Goal: Task Accomplishment & Management: Complete application form

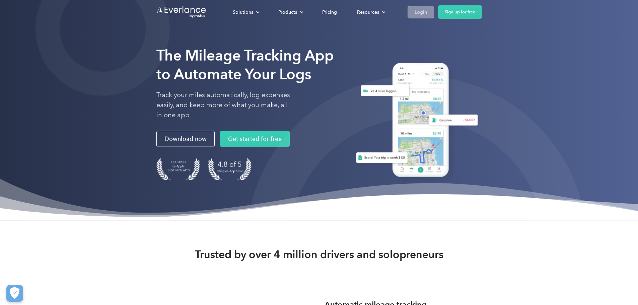
click at [427, 9] on div "Login" at bounding box center [420, 12] width 12 height 8
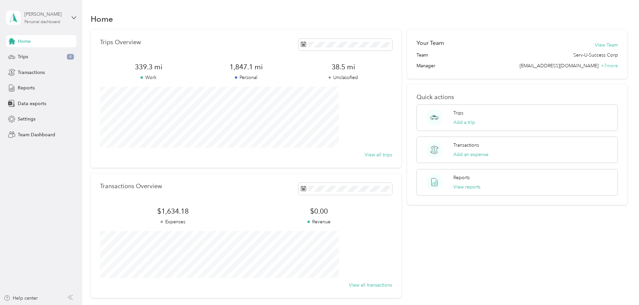
click at [52, 19] on div "[PERSON_NAME] Personal dashboard" at bounding box center [45, 17] width 42 height 13
click at [30, 54] on div "Team dashboard" at bounding box center [30, 52] width 36 height 7
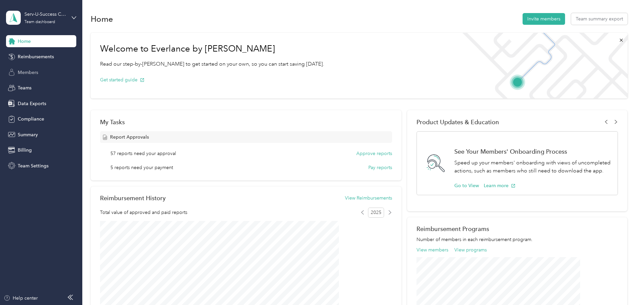
click at [18, 69] on span "Members" at bounding box center [28, 72] width 20 height 7
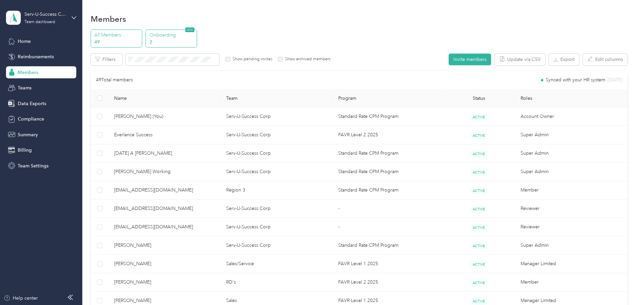
click at [195, 40] on p "2" at bounding box center [173, 41] width 46 height 7
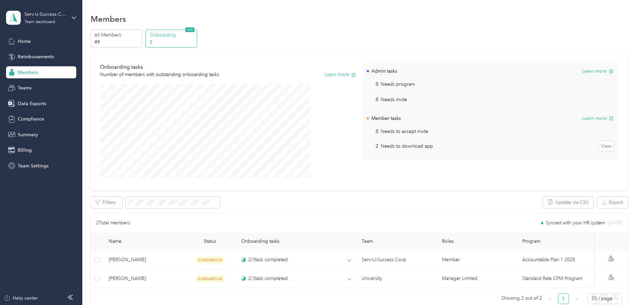
scroll to position [33, 0]
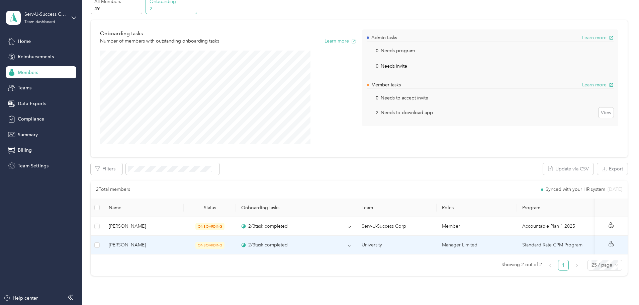
click at [236, 249] on td "ONBOARDING" at bounding box center [210, 245] width 52 height 19
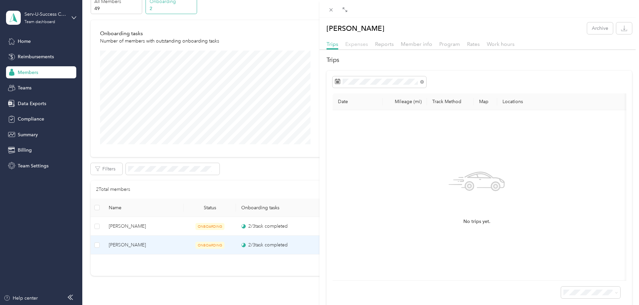
click at [357, 45] on span "Expenses" at bounding box center [356, 44] width 23 height 6
click at [22, 87] on div "[PERSON_NAME] Archive Trips Expenses Reports Member info Program Rates Work hou…" at bounding box center [319, 152] width 639 height 305
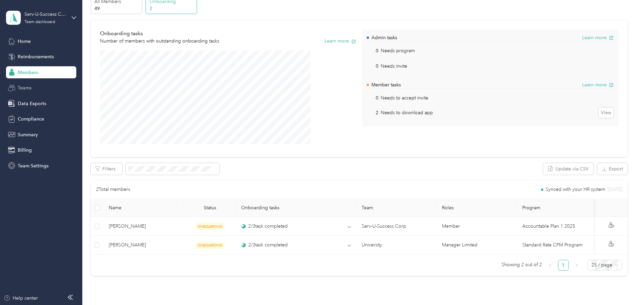
click at [22, 87] on span "Teams" at bounding box center [25, 87] width 14 height 7
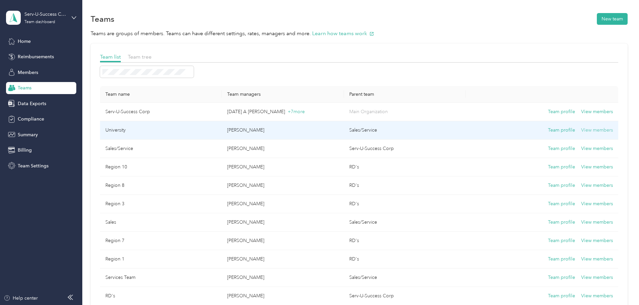
click at [581, 130] on button "View members" at bounding box center [597, 130] width 32 height 7
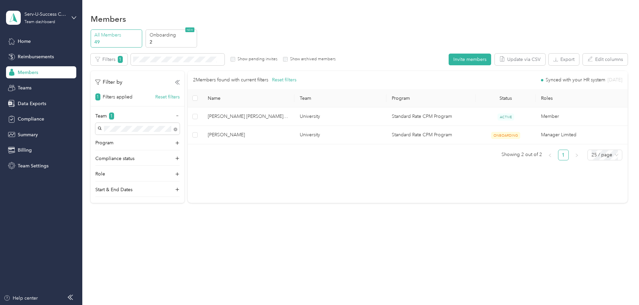
click at [25, 75] on span "Members" at bounding box center [28, 72] width 20 height 7
click at [26, 70] on span "Members" at bounding box center [28, 72] width 20 height 7
click at [23, 84] on div "Teams" at bounding box center [41, 88] width 70 height 12
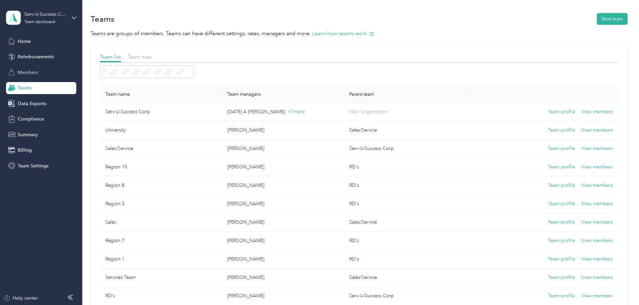
click at [45, 73] on div "Members" at bounding box center [41, 72] width 70 height 12
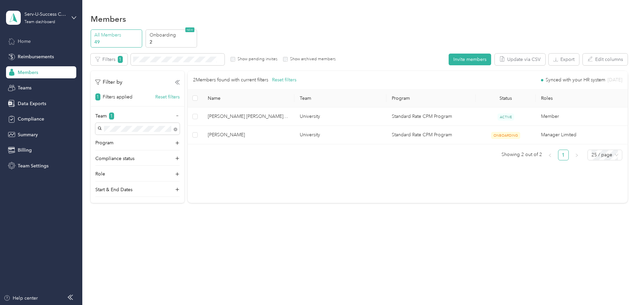
click at [30, 42] on span "Home" at bounding box center [24, 41] width 13 height 7
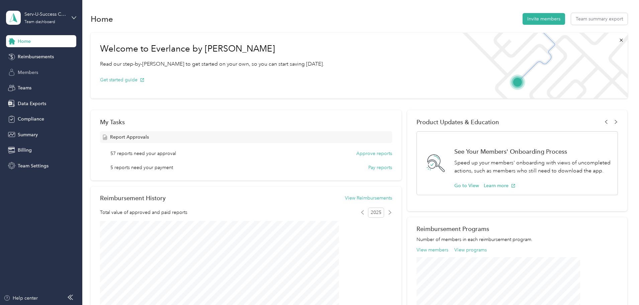
click at [35, 75] on span "Members" at bounding box center [28, 72] width 20 height 7
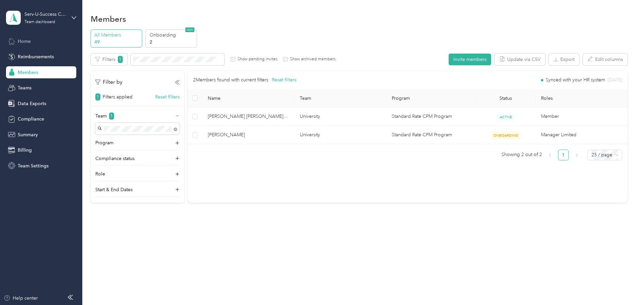
click at [24, 44] on span "Home" at bounding box center [24, 41] width 13 height 7
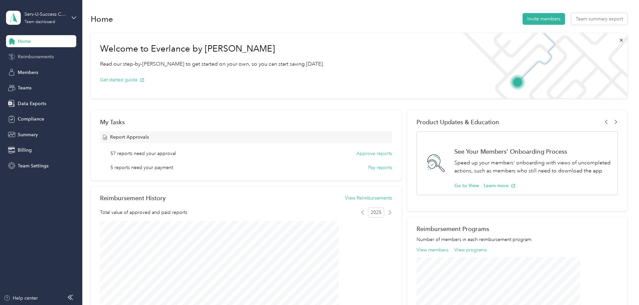
click at [18, 58] on span "Reimbursements" at bounding box center [36, 56] width 36 height 7
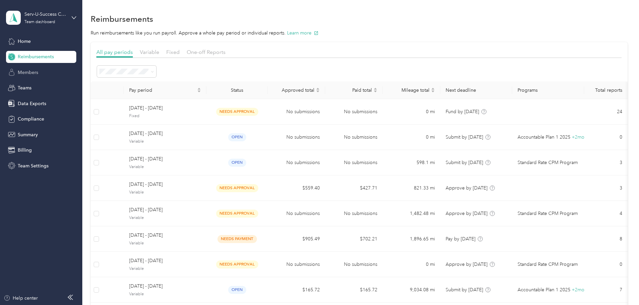
click at [20, 70] on span "Members" at bounding box center [28, 72] width 20 height 7
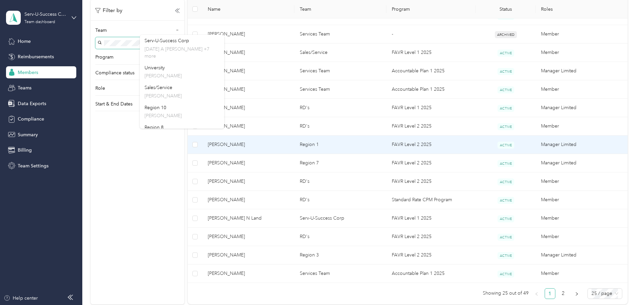
scroll to position [301, 0]
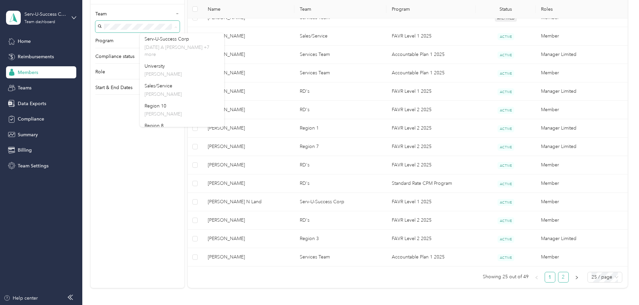
click at [559, 277] on link "2" at bounding box center [564, 277] width 10 height 10
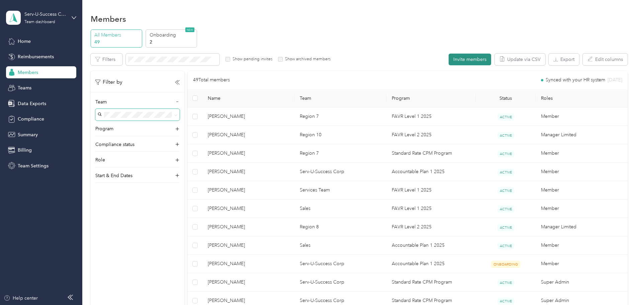
click at [449, 61] on button "Invite members" at bounding box center [470, 60] width 43 height 12
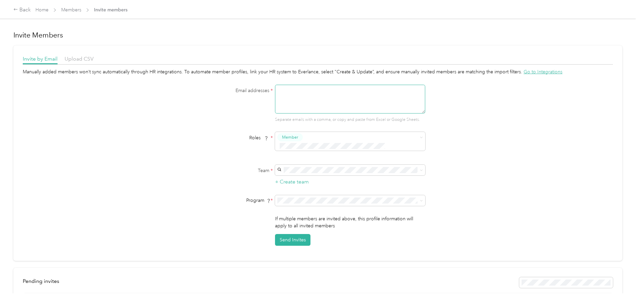
click at [294, 106] on textarea at bounding box center [350, 99] width 150 height 29
click at [334, 105] on textarea at bounding box center [350, 99] width 150 height 29
click at [346, 97] on textarea "[EMAIL_ADDRESS][DOMAIN_NAME]," at bounding box center [350, 99] width 150 height 29
click at [312, 108] on textarea "[EMAIL_ADDRESS][DOMAIN_NAME],[EMAIL_ADDRESS][DOMAIN_NAME],[EMAIL_ADDRESS][DOMAI…" at bounding box center [350, 99] width 150 height 29
click at [367, 107] on textarea "[EMAIL_ADDRESS][DOMAIN_NAME],[EMAIL_ADDRESS][DOMAIN_NAME],[EMAIL_ADDRESS][DOMAI…" at bounding box center [350, 99] width 150 height 29
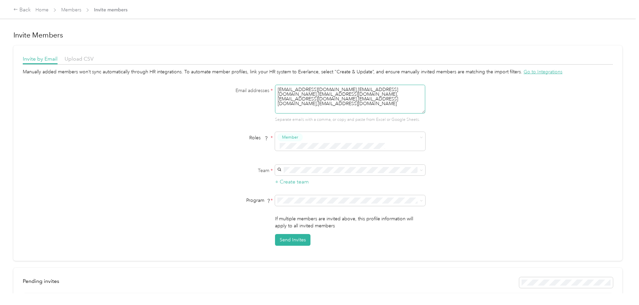
click at [347, 95] on textarea "[EMAIL_ADDRESS][DOMAIN_NAME],[EMAIL_ADDRESS][DOMAIN_NAME],[EMAIL_ADDRESS][DOMAI…" at bounding box center [350, 99] width 150 height 29
click at [314, 107] on textarea "[EMAIL_ADDRESS][DOMAIN_NAME],[EMAIL_ADDRESS][DOMAIN_NAME],[EMAIL_ADDRESS][DOMAI…" at bounding box center [350, 99] width 150 height 29
click at [372, 107] on textarea "[EMAIL_ADDRESS][DOMAIN_NAME],[EMAIL_ADDRESS][DOMAIN_NAME],[EMAIL_ADDRESS][DOMAI…" at bounding box center [350, 99] width 150 height 29
type textarea "[EMAIL_ADDRESS][DOMAIN_NAME],[EMAIL_ADDRESS][DOMAIN_NAME],[EMAIL_ADDRESS][DOMAI…"
click at [419, 169] on span at bounding box center [420, 170] width 5 height 5
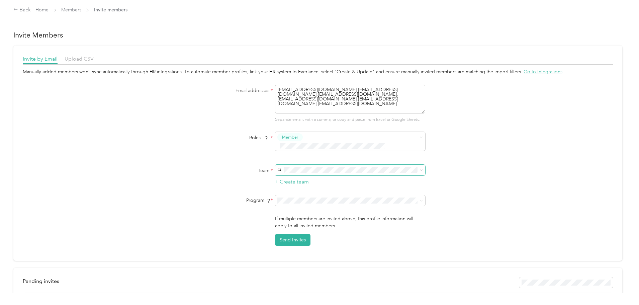
click at [420, 169] on icon at bounding box center [421, 170] width 3 height 3
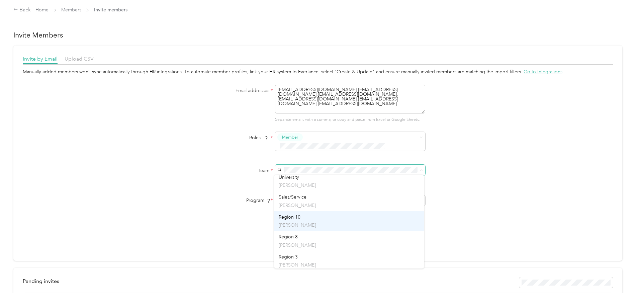
scroll to position [33, 0]
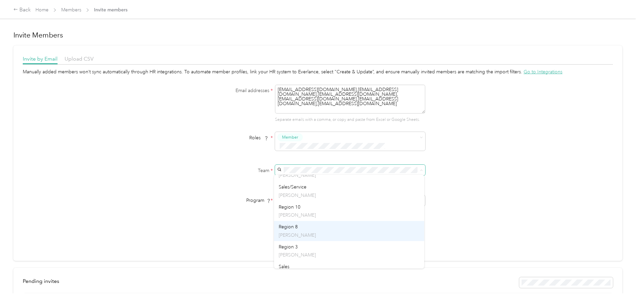
click at [343, 225] on div "Region 8 [PERSON_NAME]" at bounding box center [349, 230] width 141 height 15
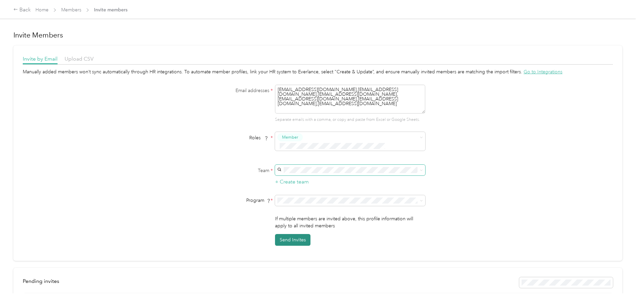
click at [298, 239] on button "Send Invites" at bounding box center [292, 240] width 35 height 12
click at [297, 238] on button "Send Invites" at bounding box center [292, 240] width 35 height 12
click at [354, 157] on div "Member" at bounding box center [345, 155] width 133 height 8
click at [420, 173] on icon at bounding box center [421, 173] width 3 height 3
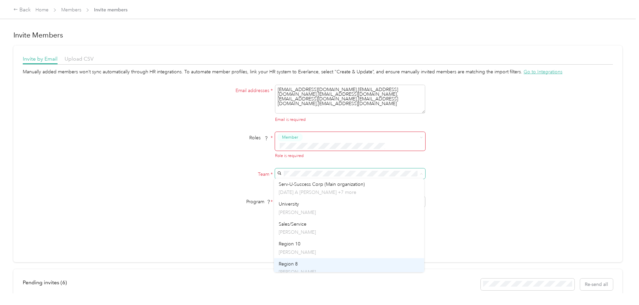
click at [299, 261] on div "Region 8 [PERSON_NAME]" at bounding box center [349, 267] width 141 height 15
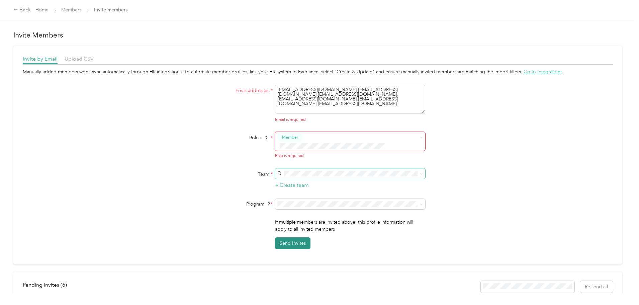
click at [293, 241] on button "Send Invites" at bounding box center [292, 243] width 35 height 12
click at [301, 123] on div "Email is required" at bounding box center [350, 120] width 150 height 6
click at [17, 10] on icon at bounding box center [16, 9] width 4 height 2
